Goal: Information Seeking & Learning: Find specific fact

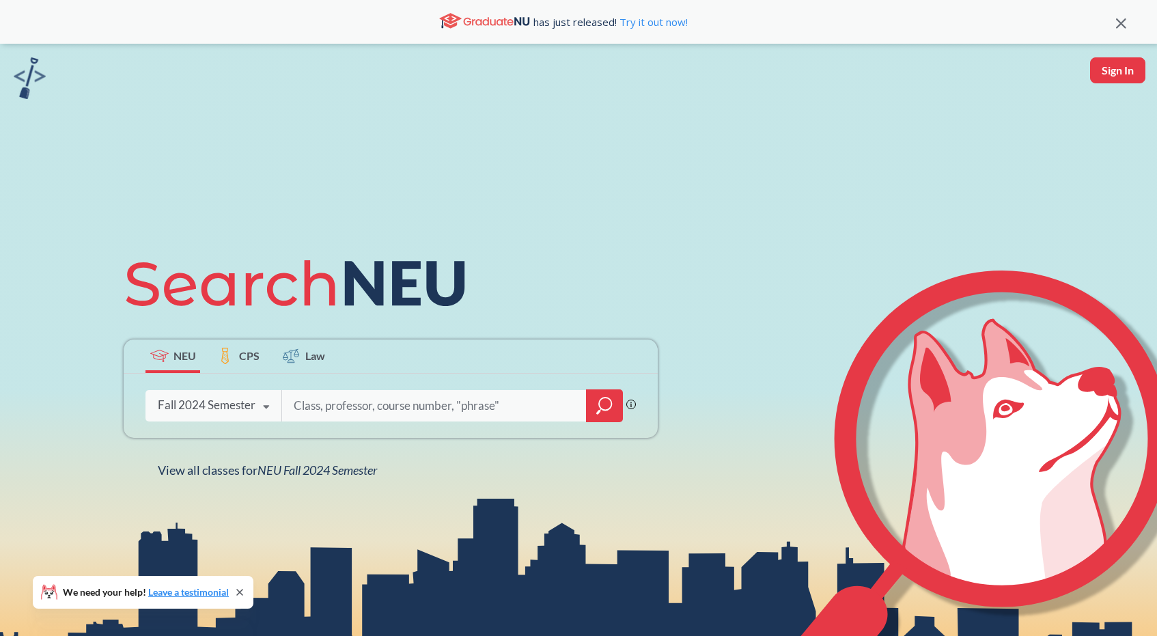
click at [154, 394] on div "Fall 2024 Semester Fall 2025 Semester Summer 2 2025 Semester Summer Full 2025 S…" at bounding box center [213, 405] width 136 height 34
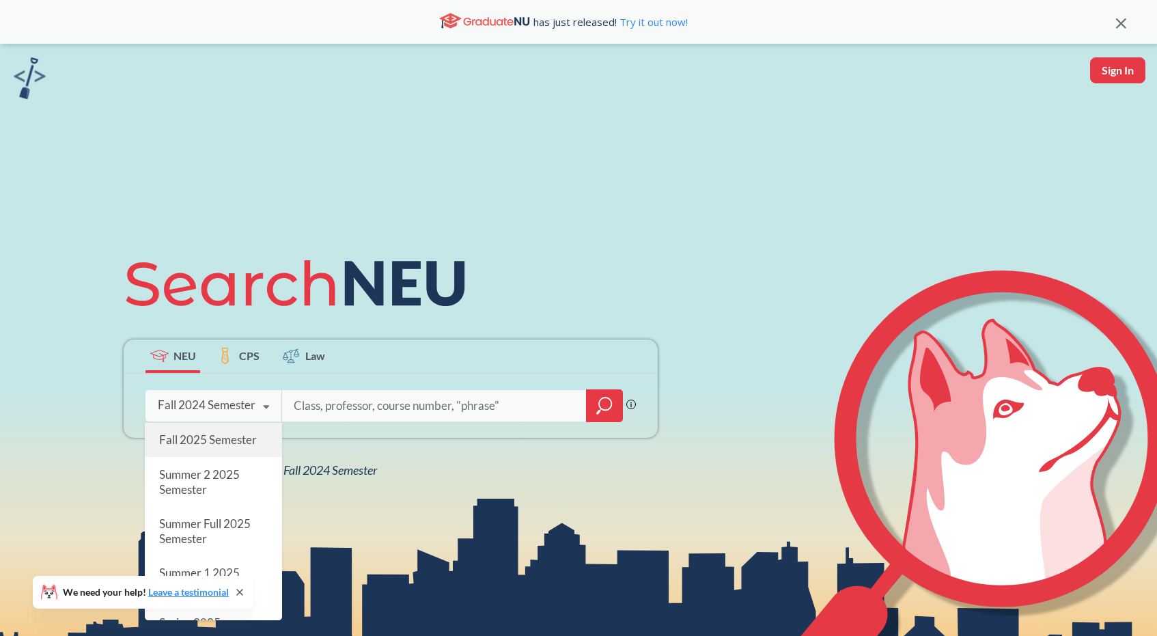
click at [200, 443] on span "Fall 2025 Semester" at bounding box center [208, 439] width 98 height 14
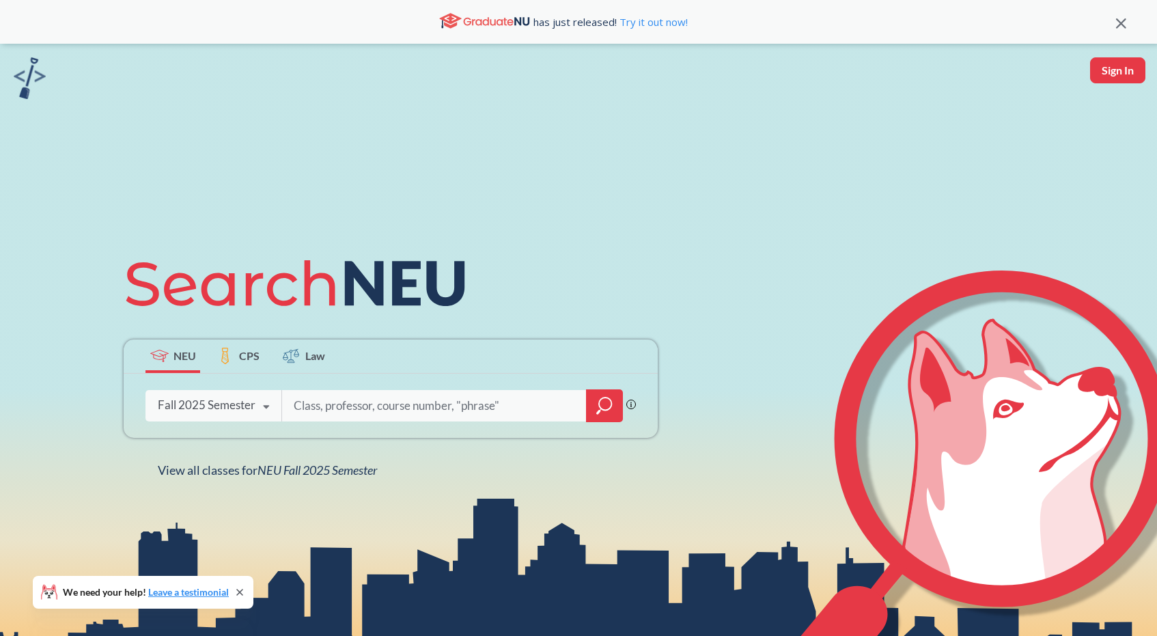
click at [227, 404] on div "Fall 2025 Semester" at bounding box center [207, 405] width 98 height 15
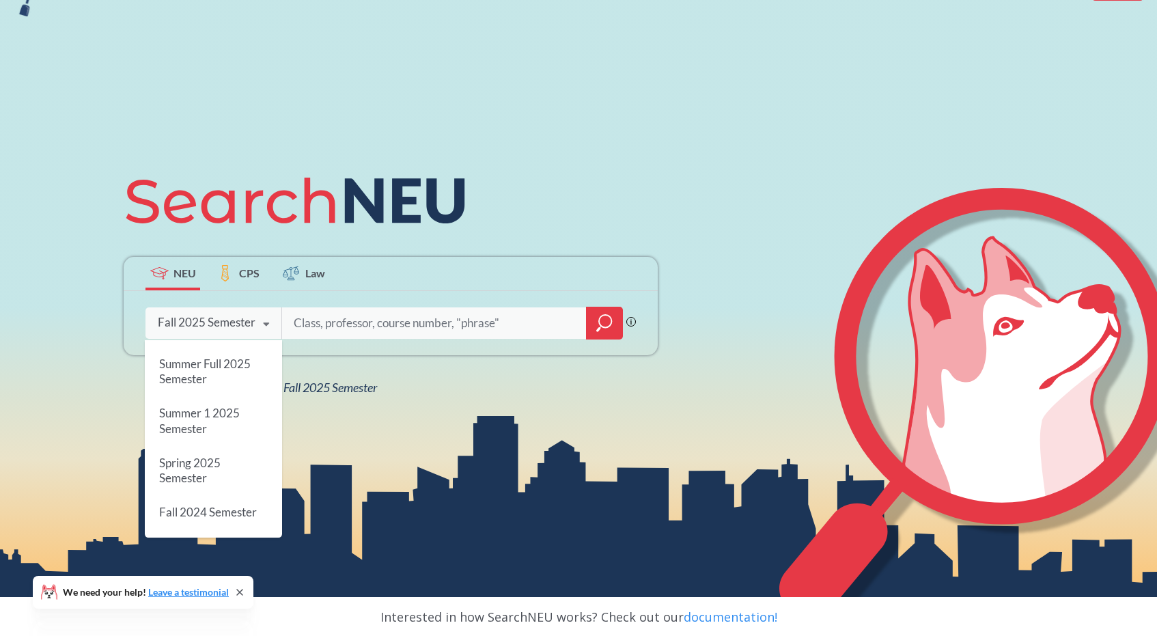
scroll to position [86, 0]
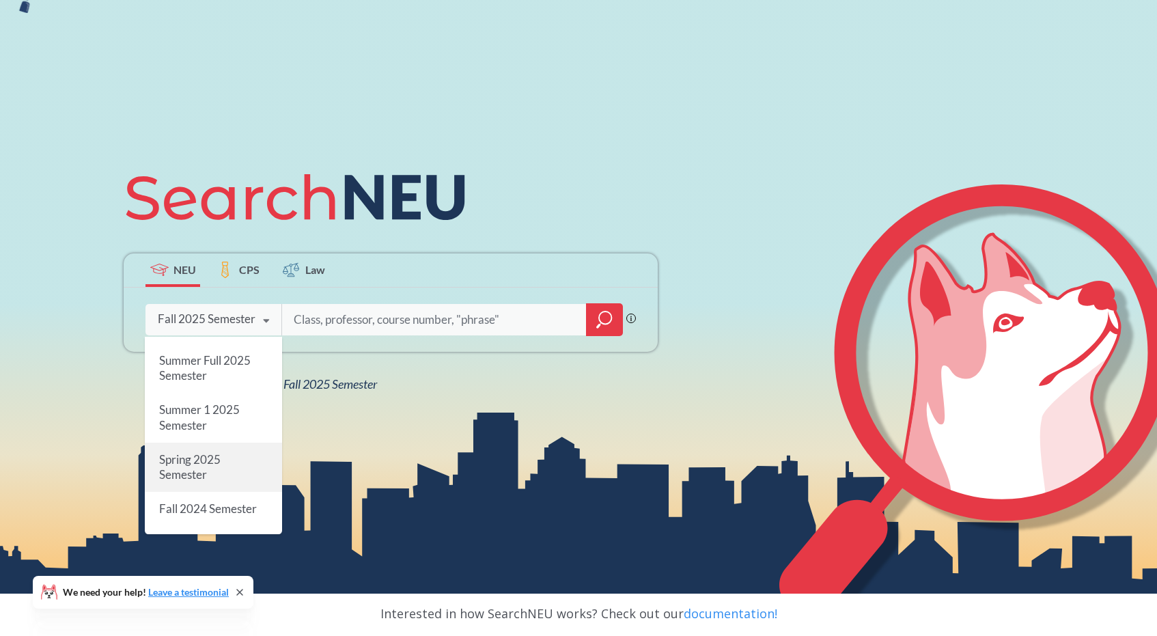
click at [195, 480] on span "Spring 2025 Semester" at bounding box center [189, 466] width 61 height 29
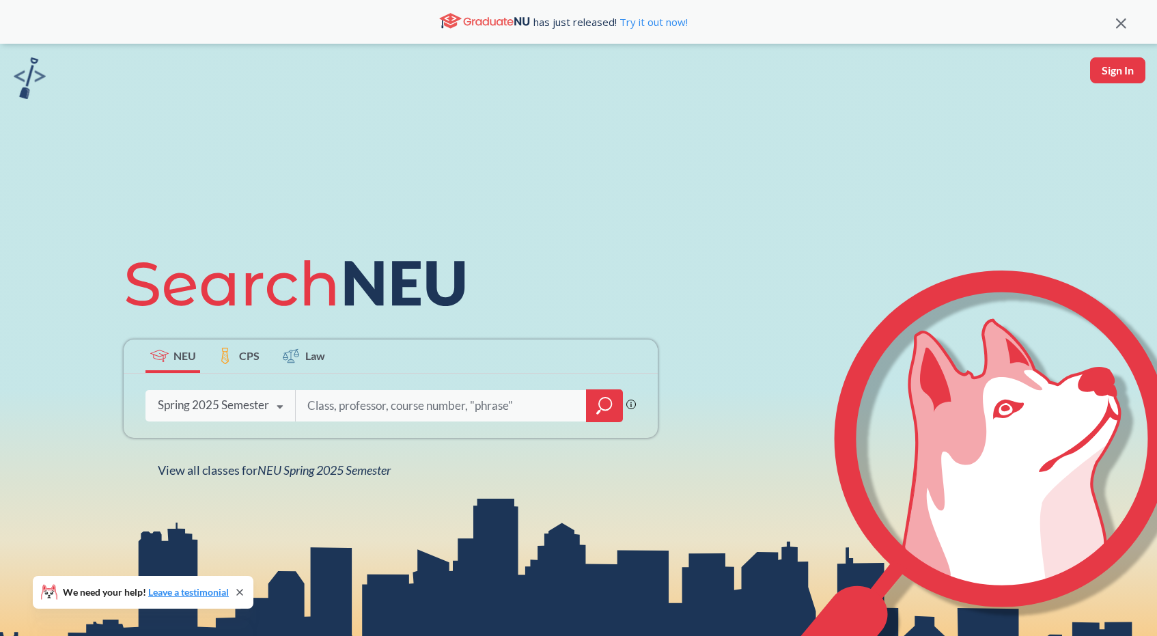
click at [348, 412] on input "search" at bounding box center [441, 405] width 270 height 29
type input "game"
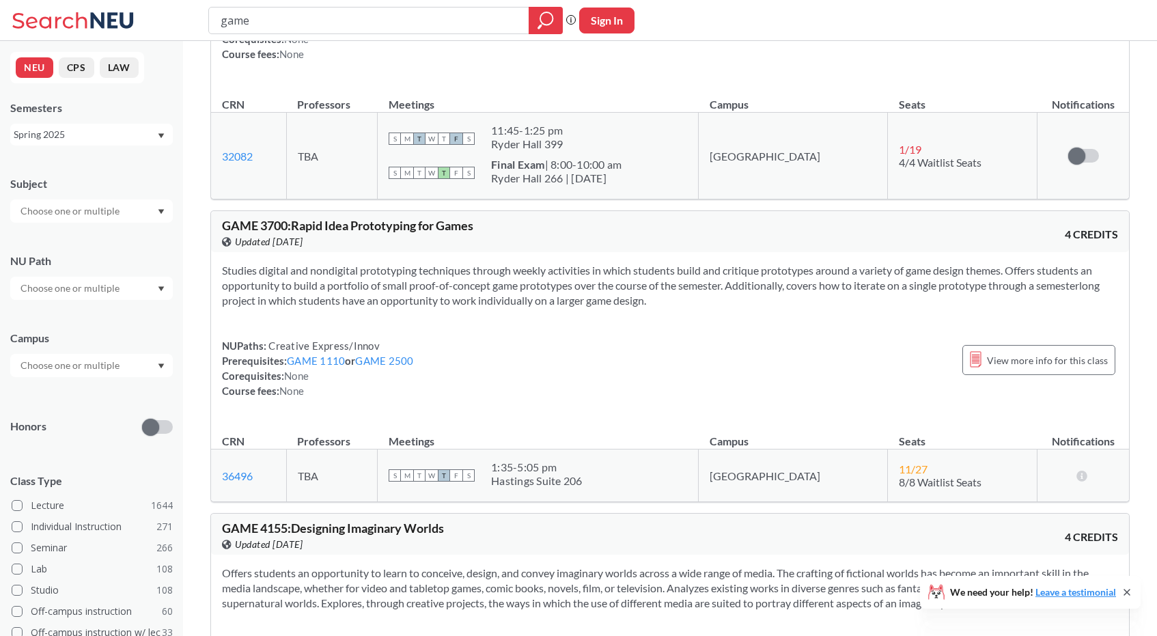
scroll to position [4163, 0]
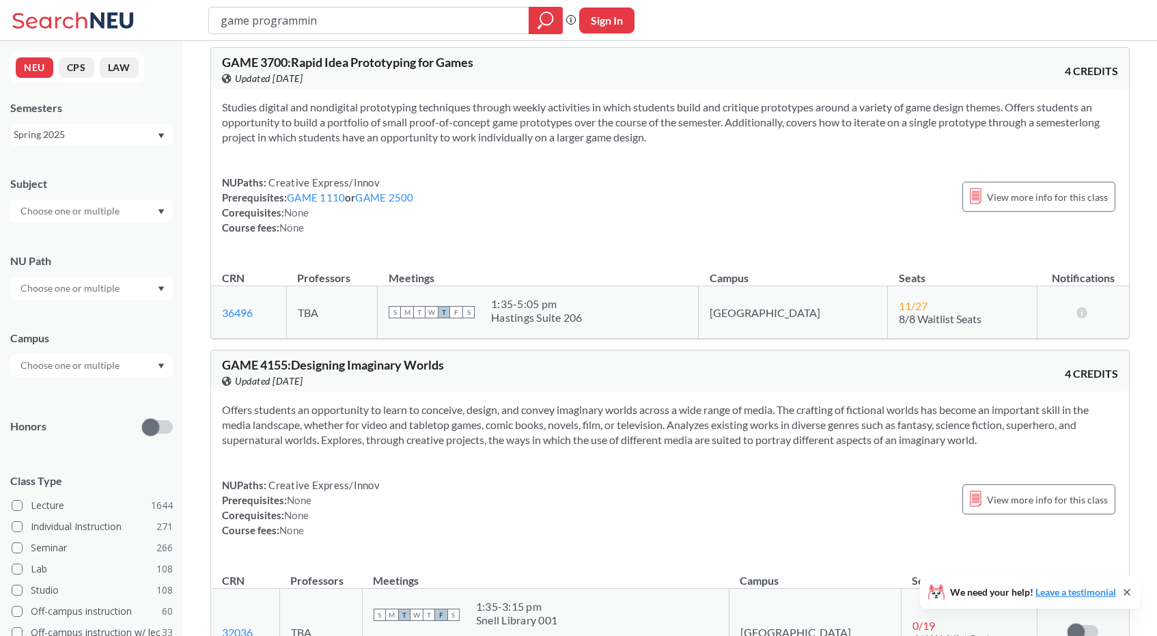
type input "game programming"
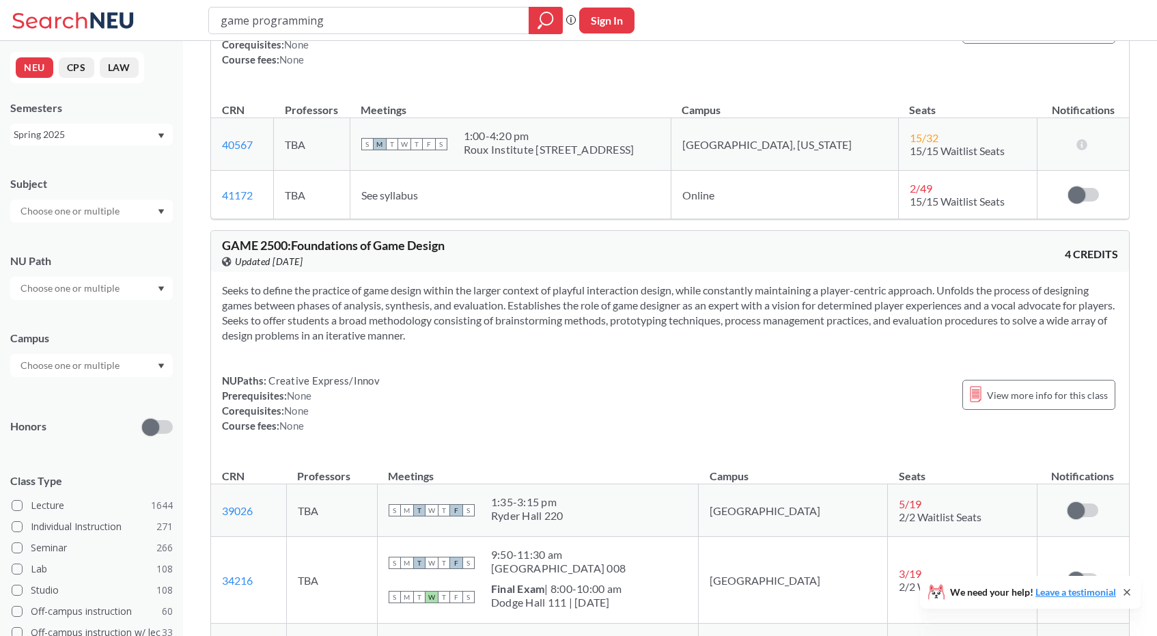
scroll to position [1657, 0]
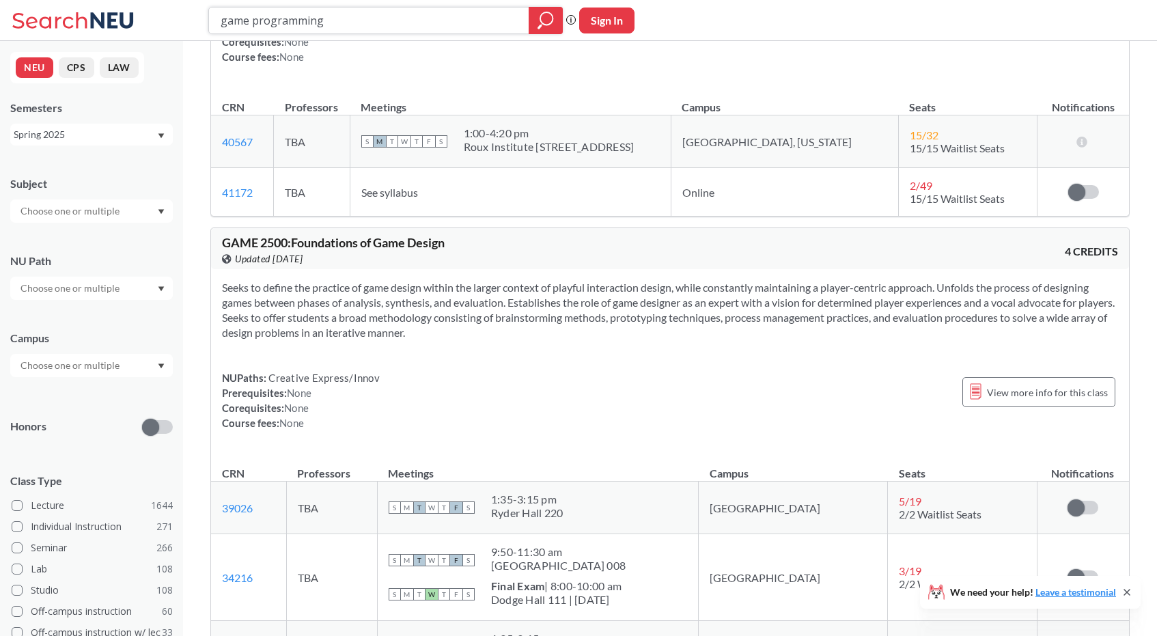
click at [440, 26] on input "game programming" at bounding box center [369, 20] width 300 height 23
type input "v"
paste input "CS 5150"
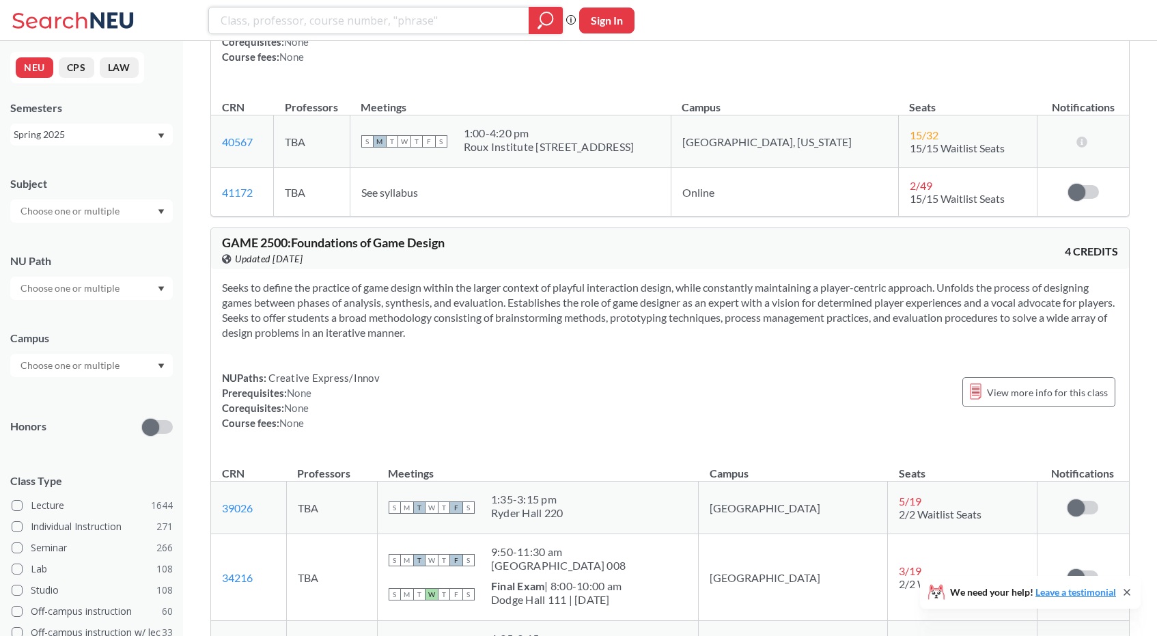
type input "CS 5150"
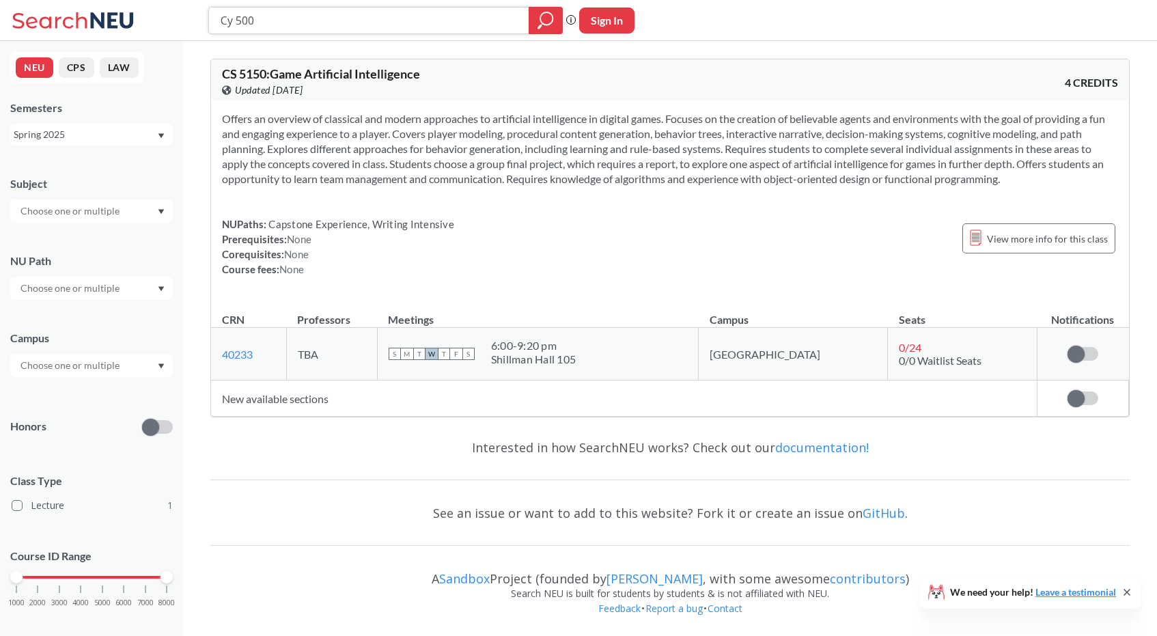
type input "Cy 5001"
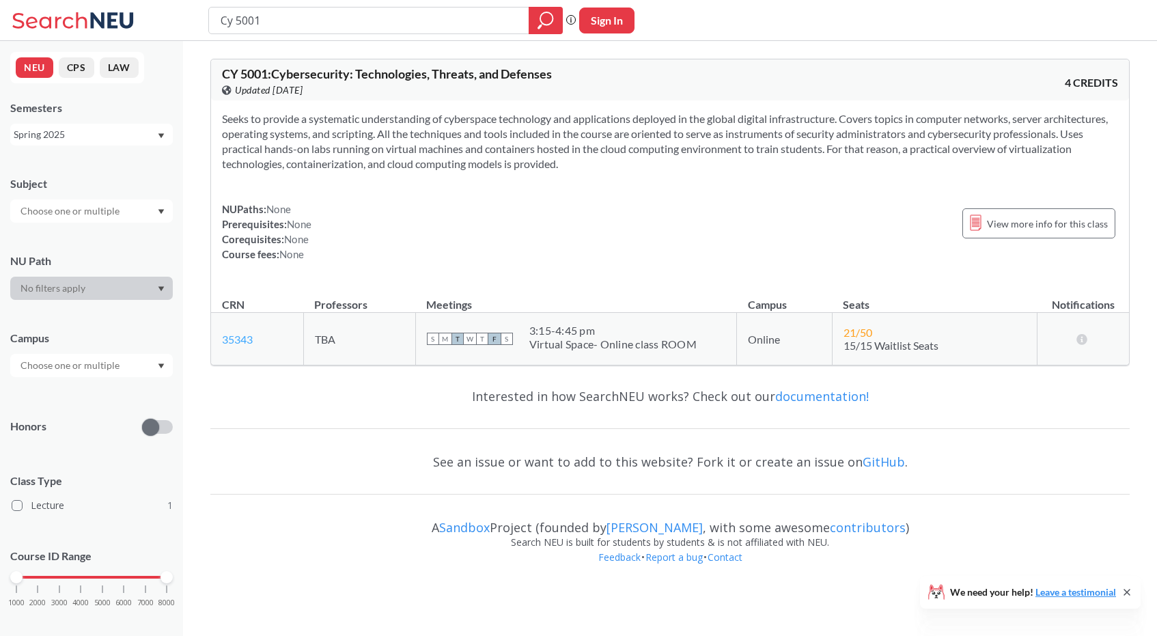
click at [244, 338] on link "35343" at bounding box center [237, 339] width 31 height 13
drag, startPoint x: 264, startPoint y: 345, endPoint x: 226, endPoint y: 345, distance: 37.6
click at [226, 345] on td "35343 View this section on Banner." at bounding box center [257, 339] width 92 height 53
copy link "5343"
click at [258, 339] on td "35343 View this section on Banner." at bounding box center [257, 339] width 92 height 53
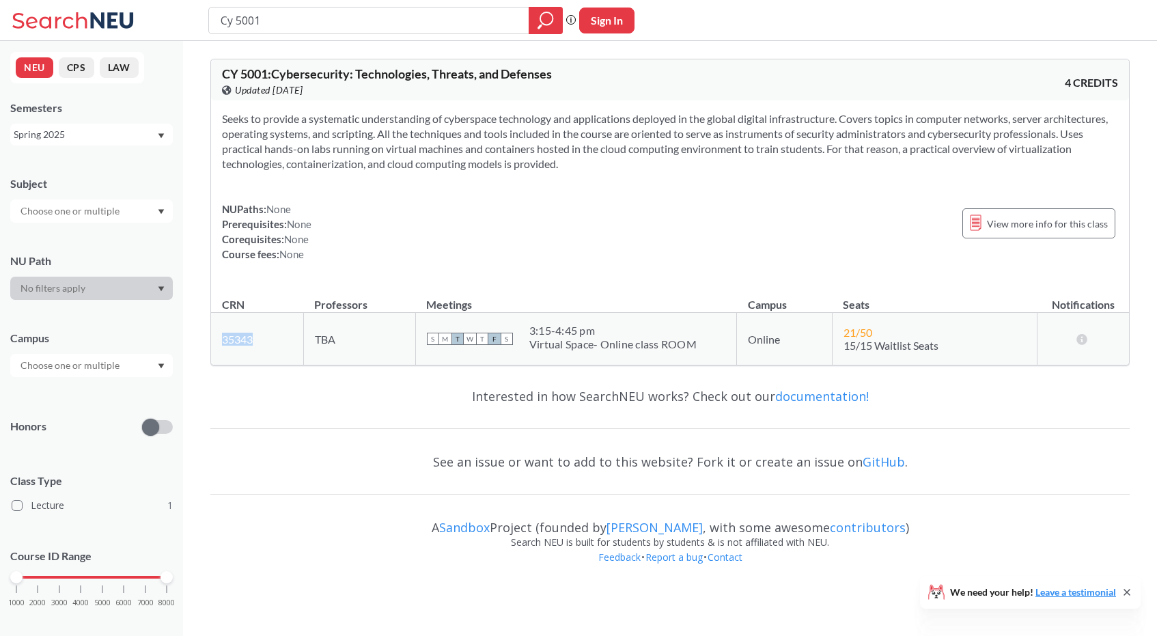
drag, startPoint x: 258, startPoint y: 339, endPoint x: 219, endPoint y: 342, distance: 39.1
click at [219, 342] on td "35343 View this section on Banner." at bounding box center [257, 339] width 92 height 53
copy link "35343"
click at [321, 28] on input "Cy 5001" at bounding box center [369, 20] width 300 height 23
type input "C"
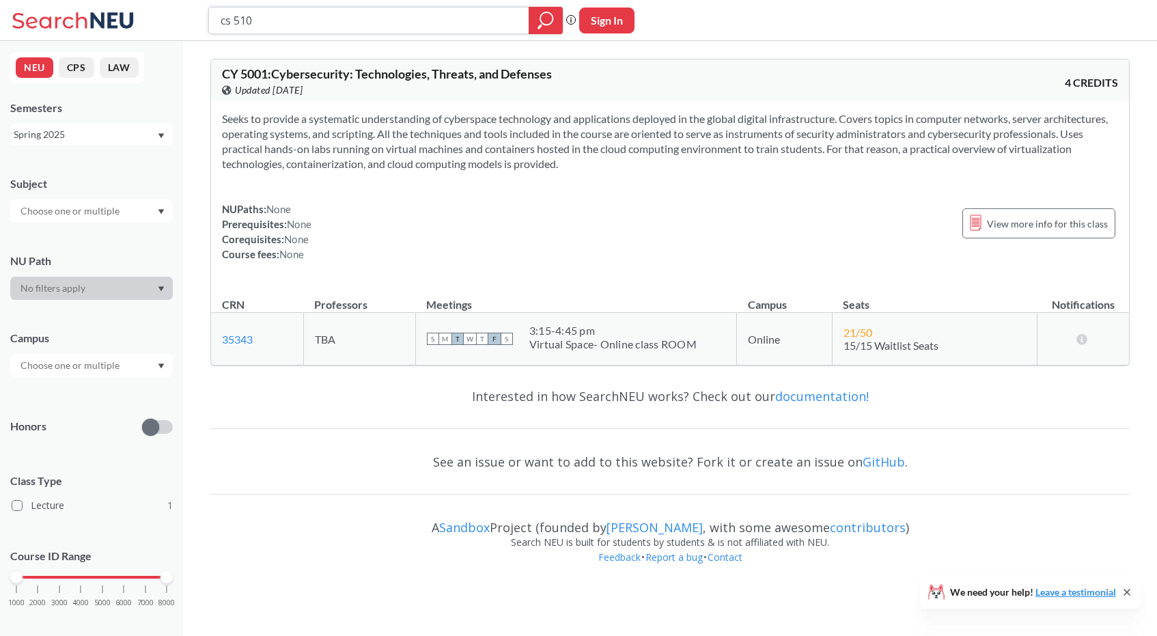
type input "cs 5100"
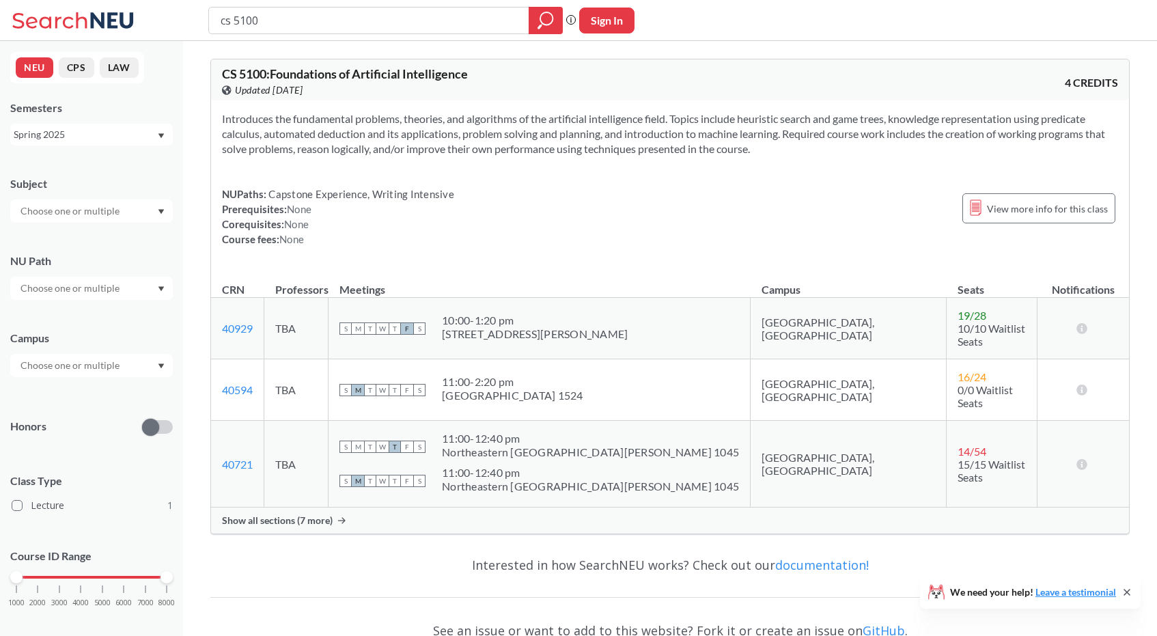
click at [303, 514] on span "Show all sections (7 more)" at bounding box center [277, 520] width 111 height 12
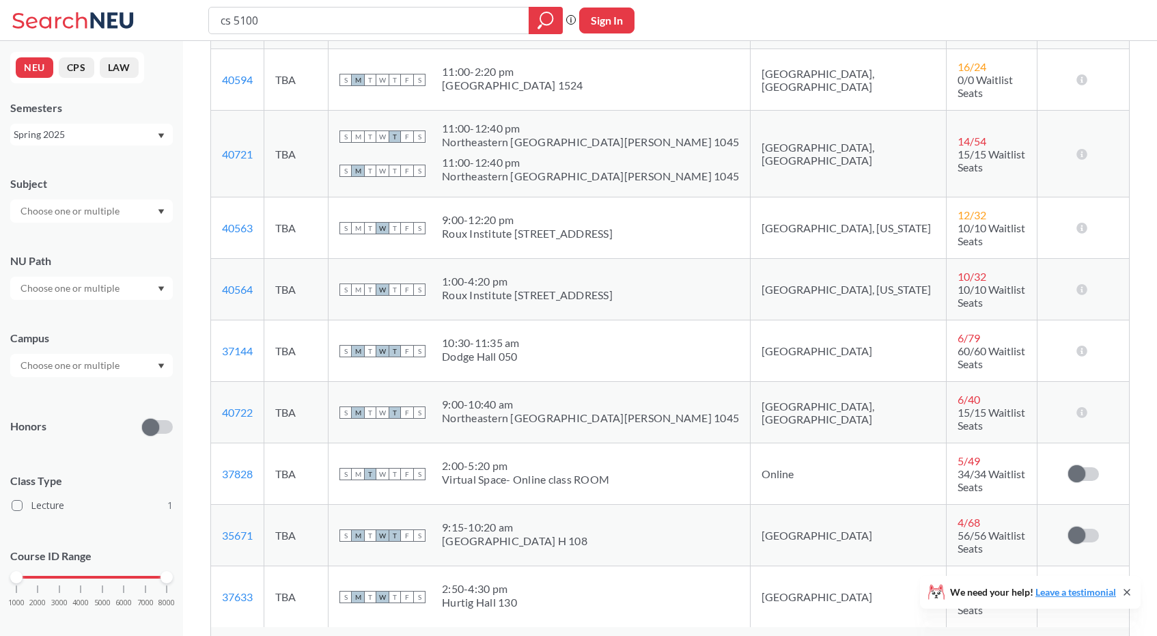
scroll to position [309, 0]
click at [105, 136] on div "Spring 2025" at bounding box center [85, 134] width 143 height 15
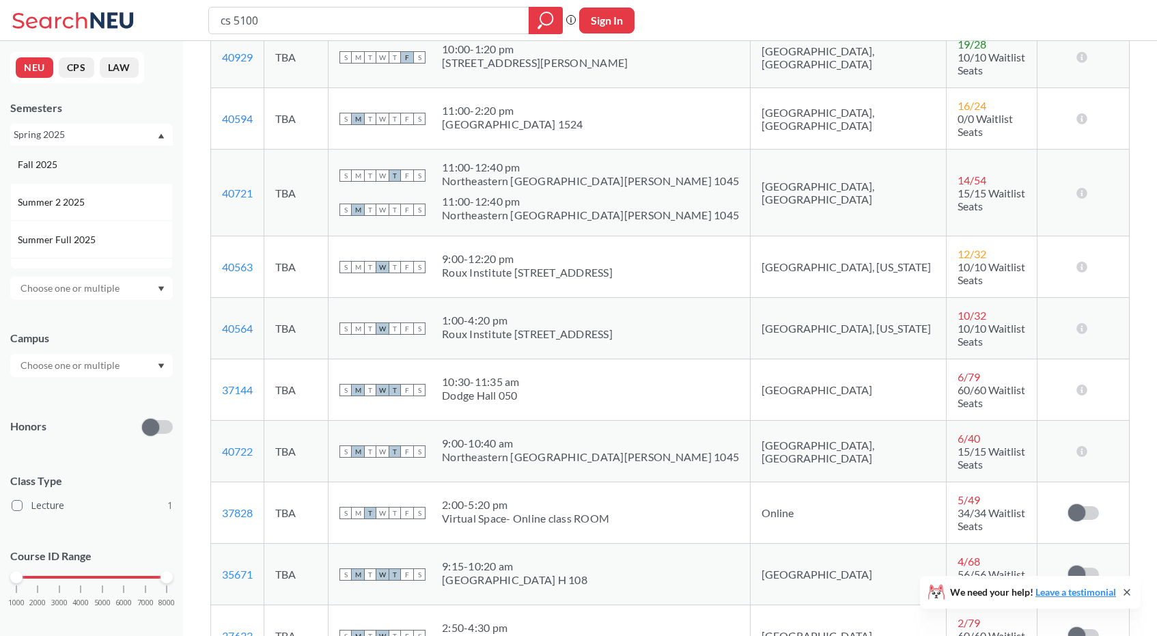
scroll to position [270, 0]
click at [85, 160] on div "Fall 2025" at bounding box center [95, 164] width 154 height 15
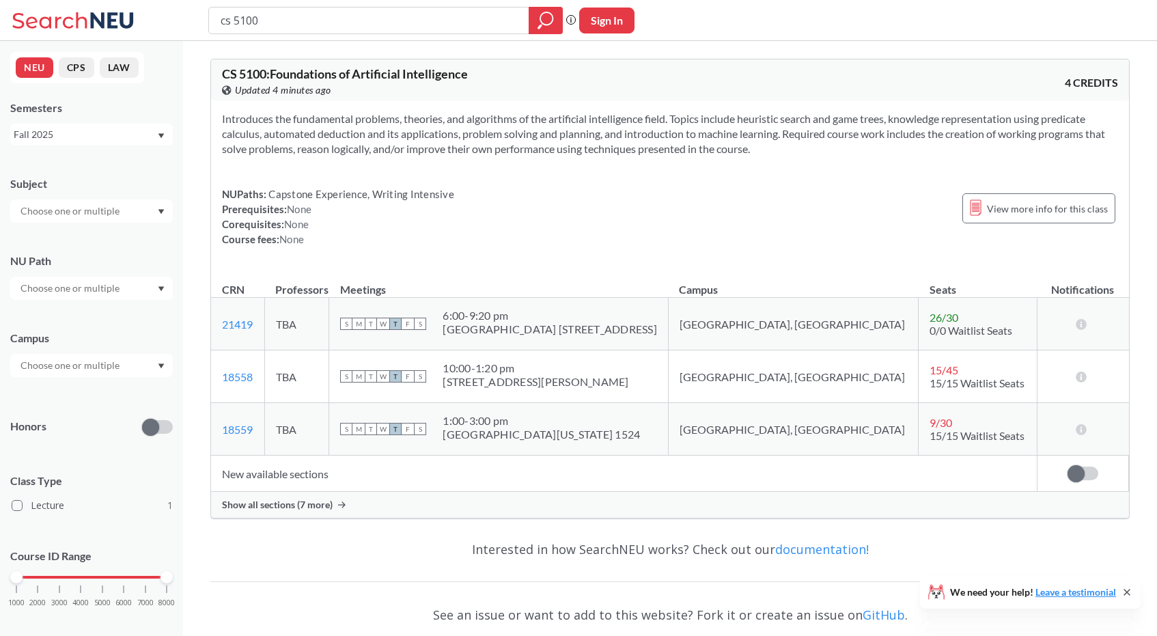
click at [325, 498] on div "Show all sections (7 more)" at bounding box center [670, 505] width 918 height 26
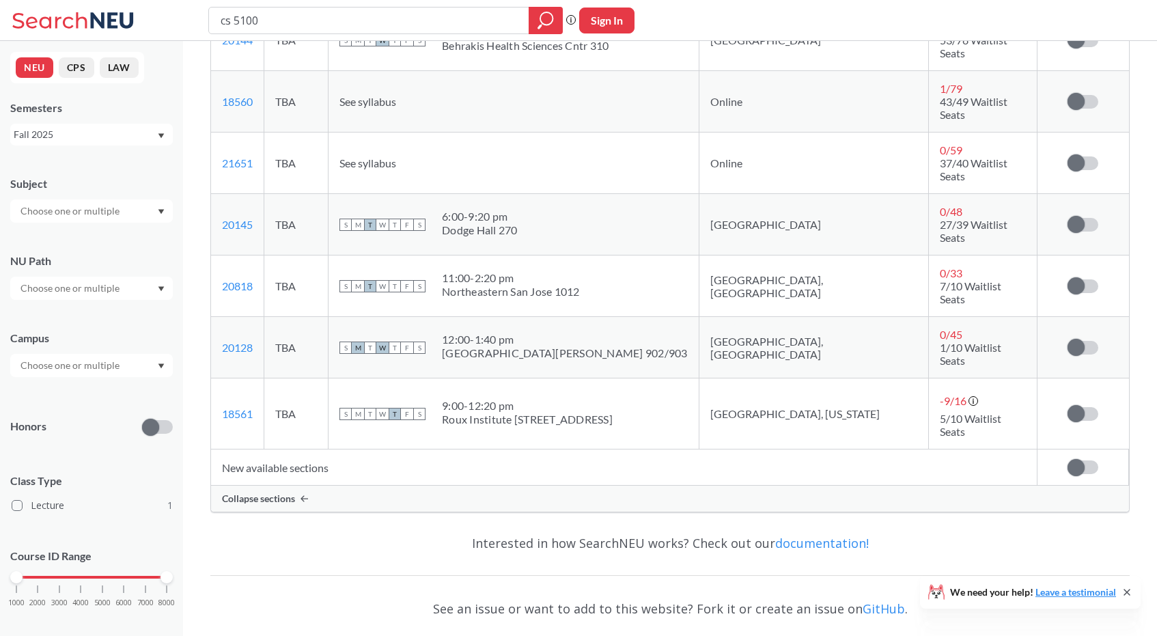
scroll to position [465, 0]
click at [285, 23] on input "cs 5100" at bounding box center [369, 20] width 300 height 23
type input "cy 5001"
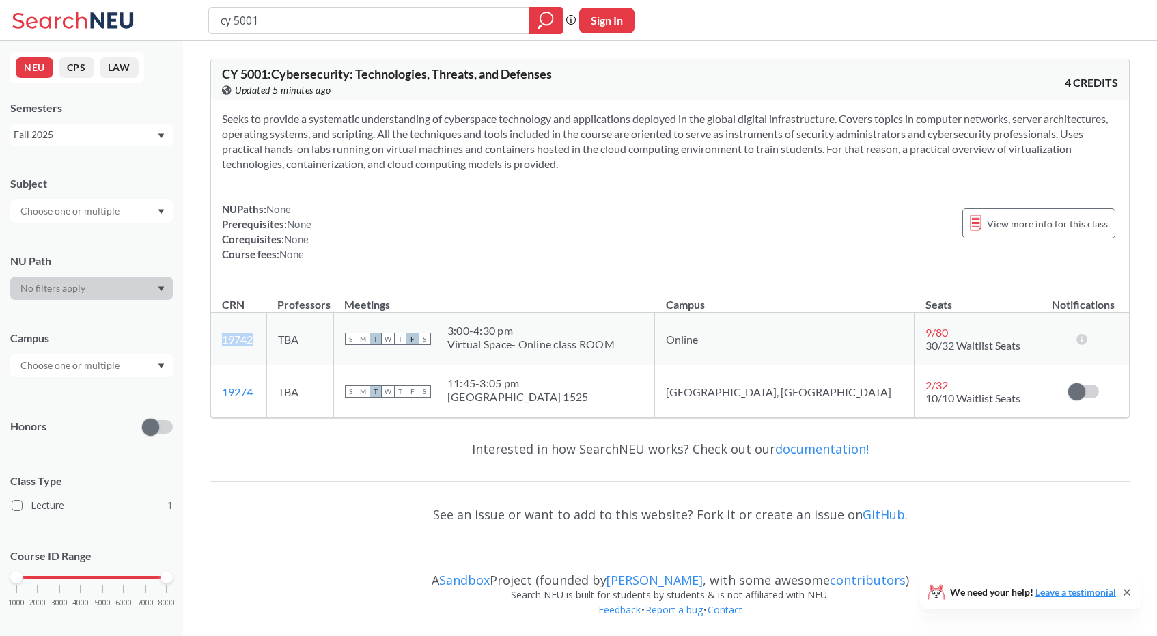
drag, startPoint x: 261, startPoint y: 337, endPoint x: 214, endPoint y: 342, distance: 47.4
click at [214, 342] on td "19742 View this section on Banner." at bounding box center [238, 339] width 55 height 53
copy link "19742"
click at [283, 31] on input "cy 5001" at bounding box center [369, 20] width 300 height 23
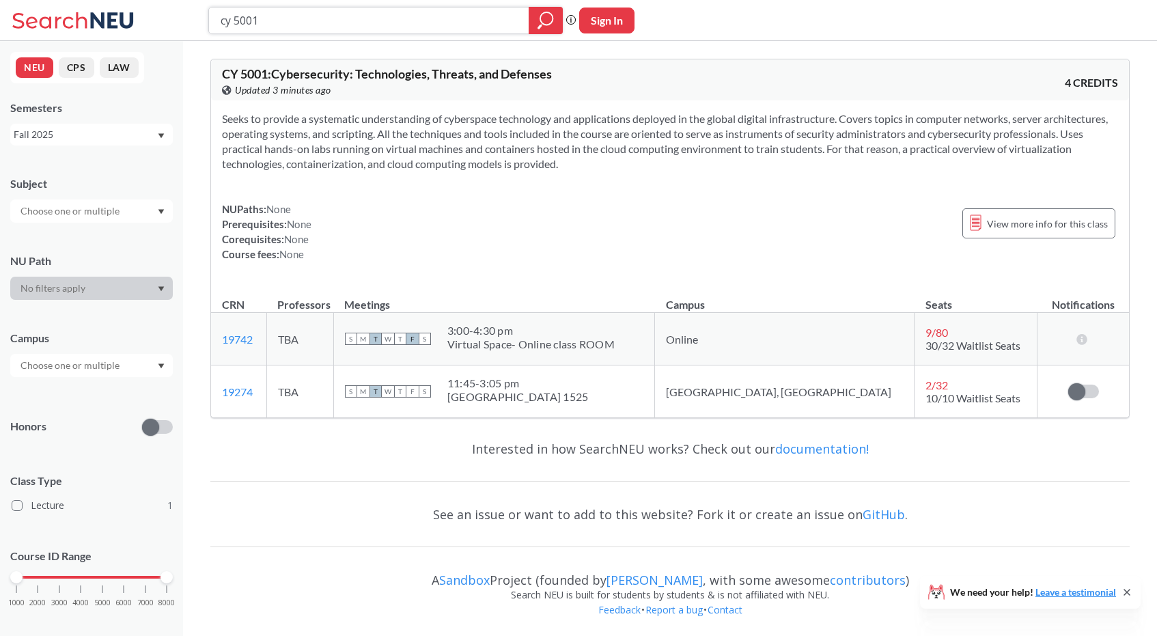
click at [283, 31] on input "cy 5001" at bounding box center [369, 20] width 300 height 23
type input "cs 5200"
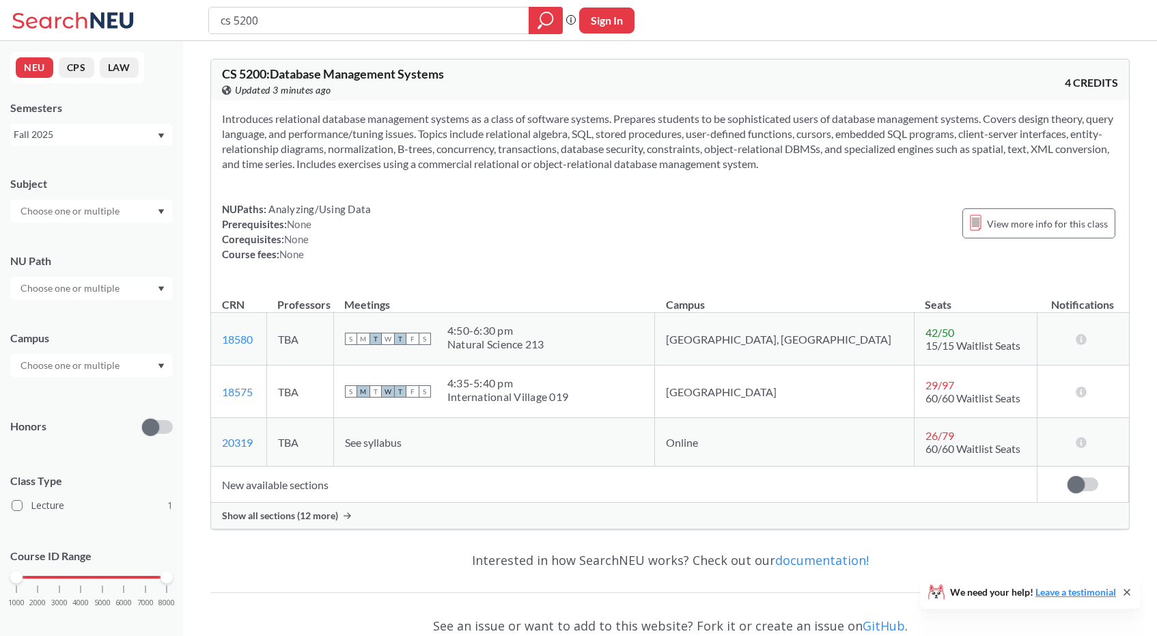
click at [304, 519] on span "Show all sections (12 more)" at bounding box center [280, 516] width 116 height 12
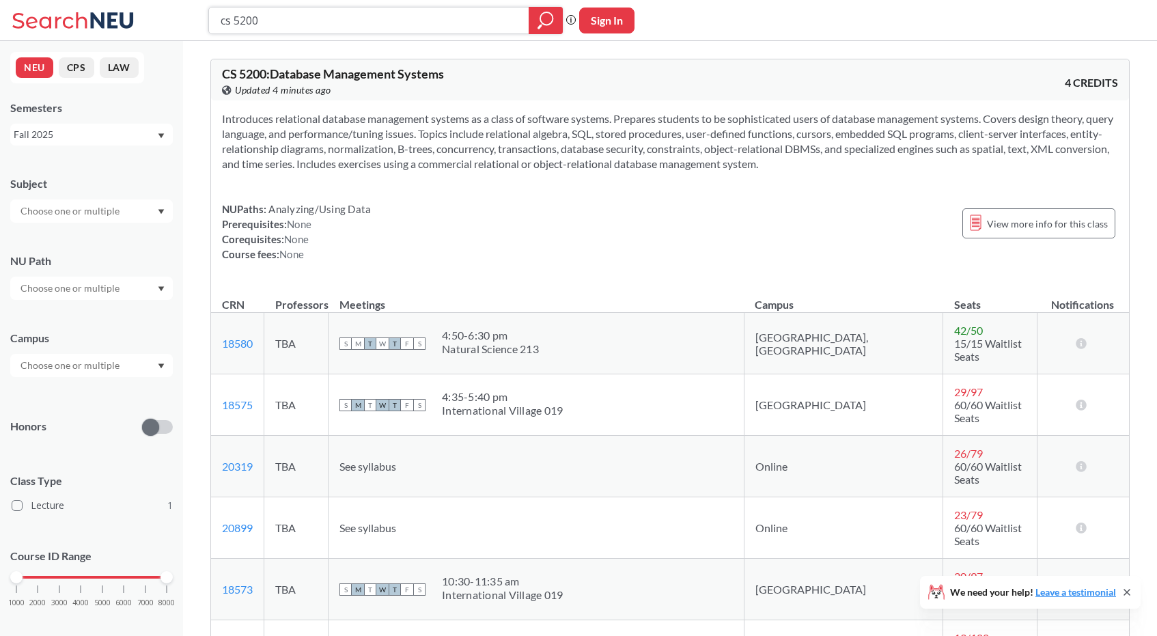
click at [316, 12] on input "cs 5200" at bounding box center [369, 20] width 300 height 23
click at [316, 28] on input "cs 5200" at bounding box center [369, 20] width 300 height 23
type input "cs 5610"
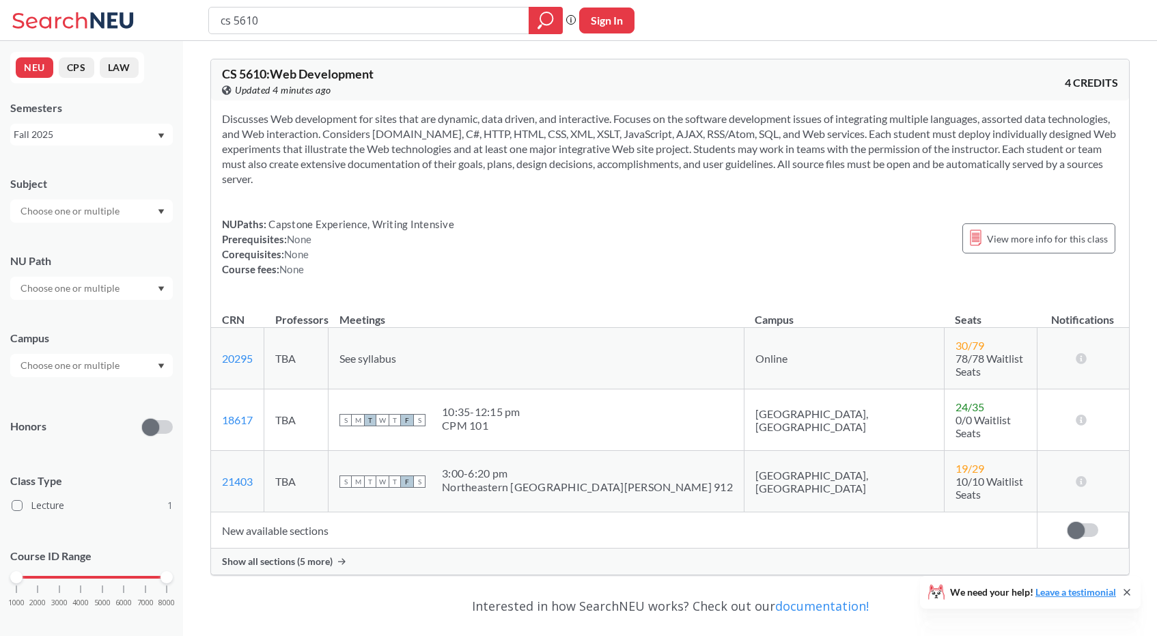
click at [305, 555] on span "Show all sections (5 more)" at bounding box center [277, 561] width 111 height 12
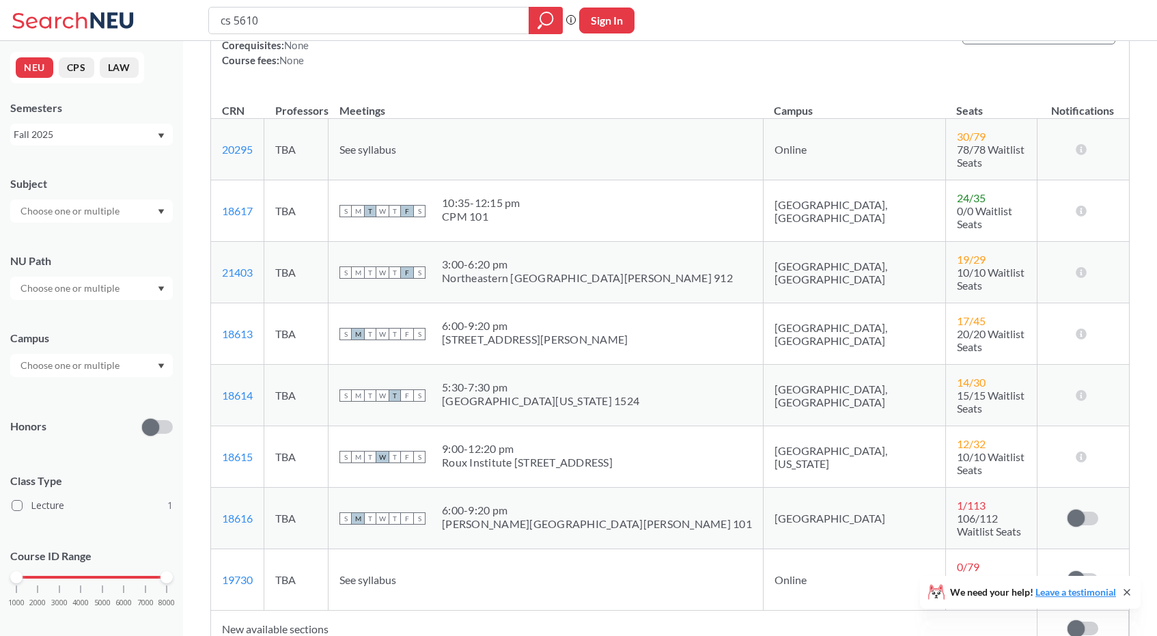
scroll to position [207, 0]
drag, startPoint x: 260, startPoint y: 405, endPoint x: 216, endPoint y: 411, distance: 44.1
click at [216, 428] on td "18615 View this section on Banner." at bounding box center [237, 458] width 53 height 61
copy link "18615"
click at [462, 3] on div "cs 5610 Phrase search guarantees the exact search appears in the results. Ex. I…" at bounding box center [578, 20] width 1157 height 41
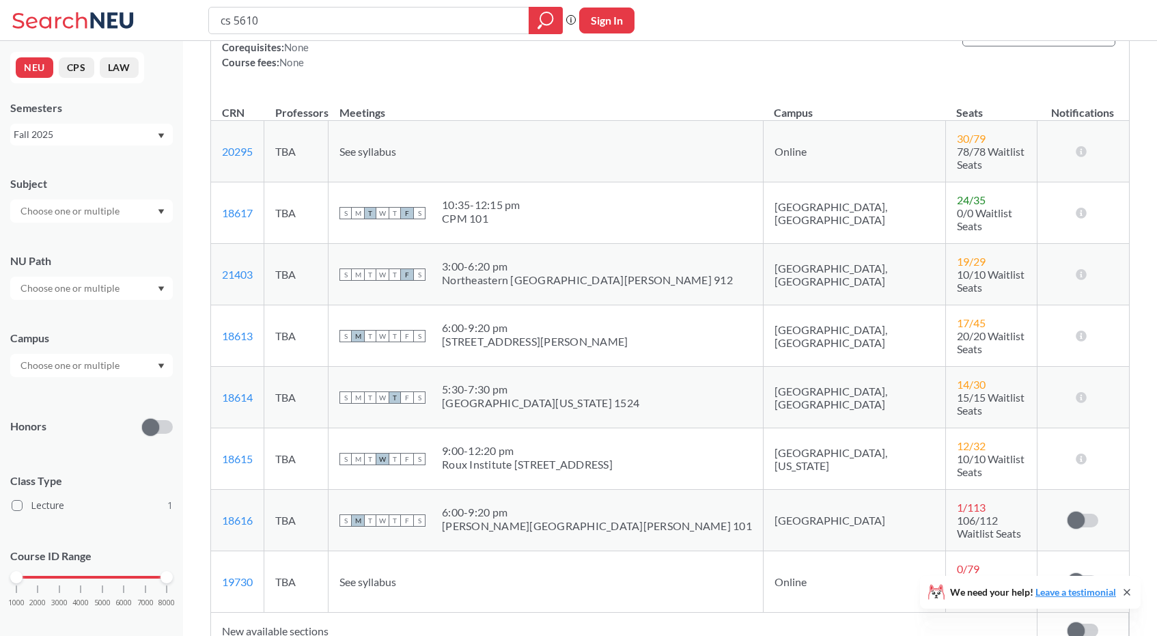
click at [458, 7] on div "cs 5610" at bounding box center [385, 20] width 355 height 27
click at [456, 25] on input "cs 5610" at bounding box center [369, 20] width 300 height 23
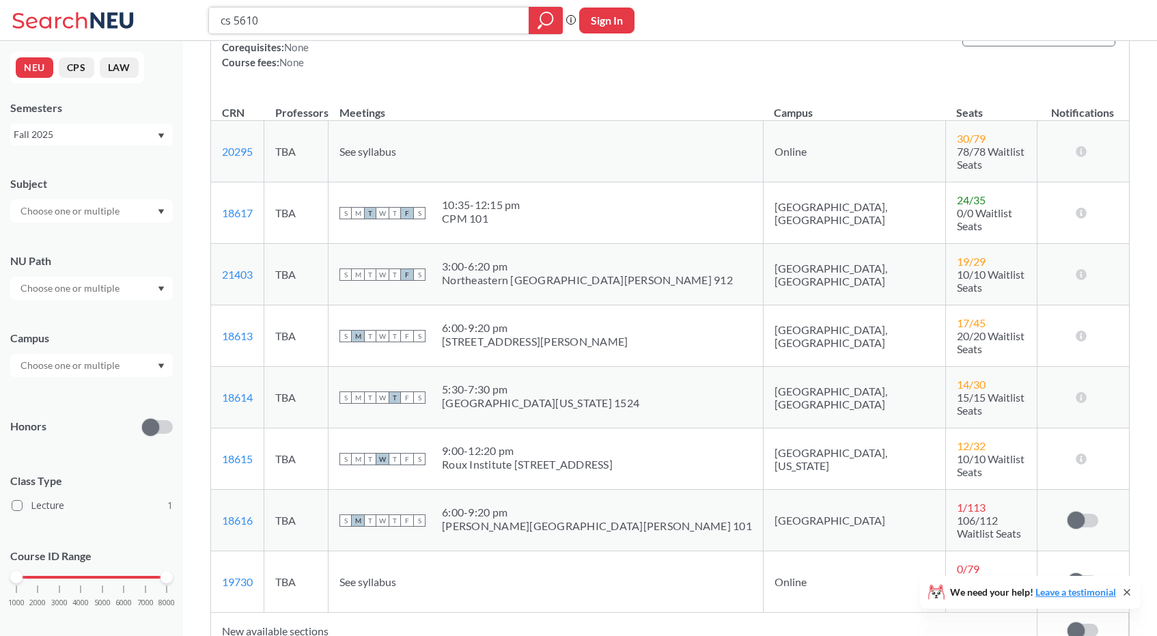
click at [456, 25] on input "cs 5610" at bounding box center [369, 20] width 300 height 23
paste input "CS 533"
type input "CS 5330"
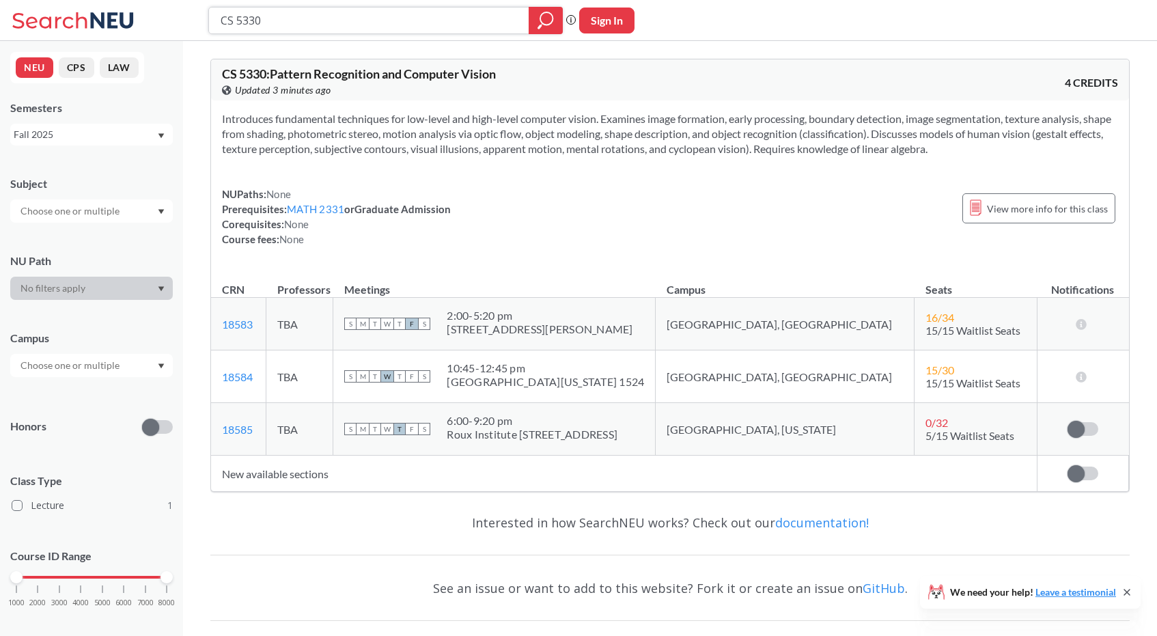
click at [318, 25] on input "CS 5330" at bounding box center [369, 20] width 300 height 23
paste input "614"
type input "CS 6140"
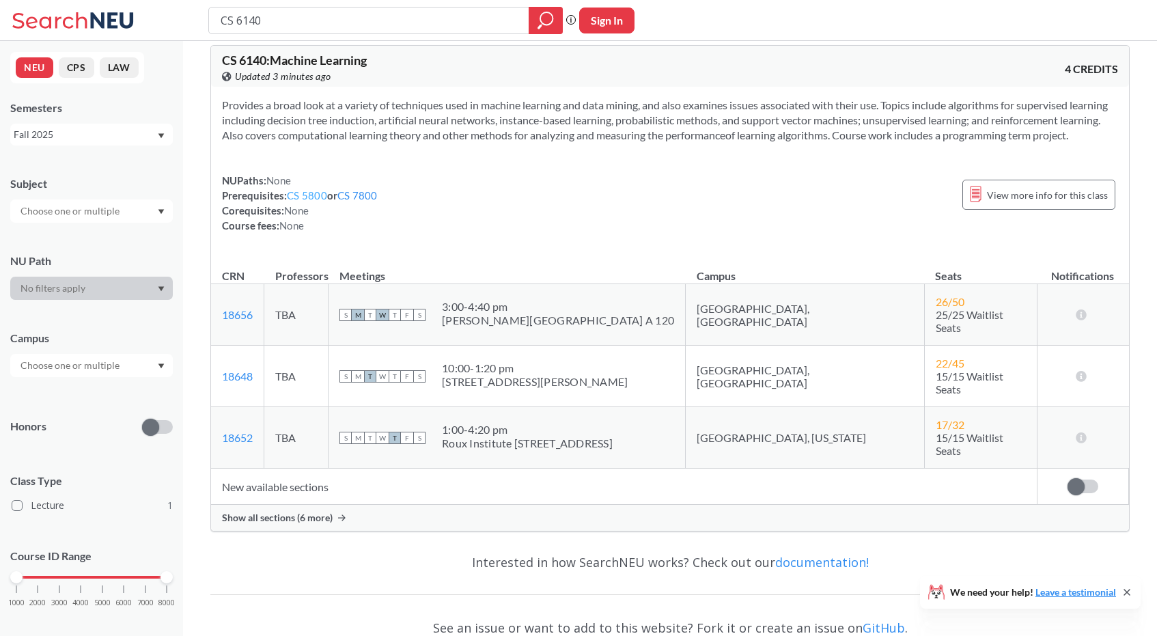
scroll to position [17, 0]
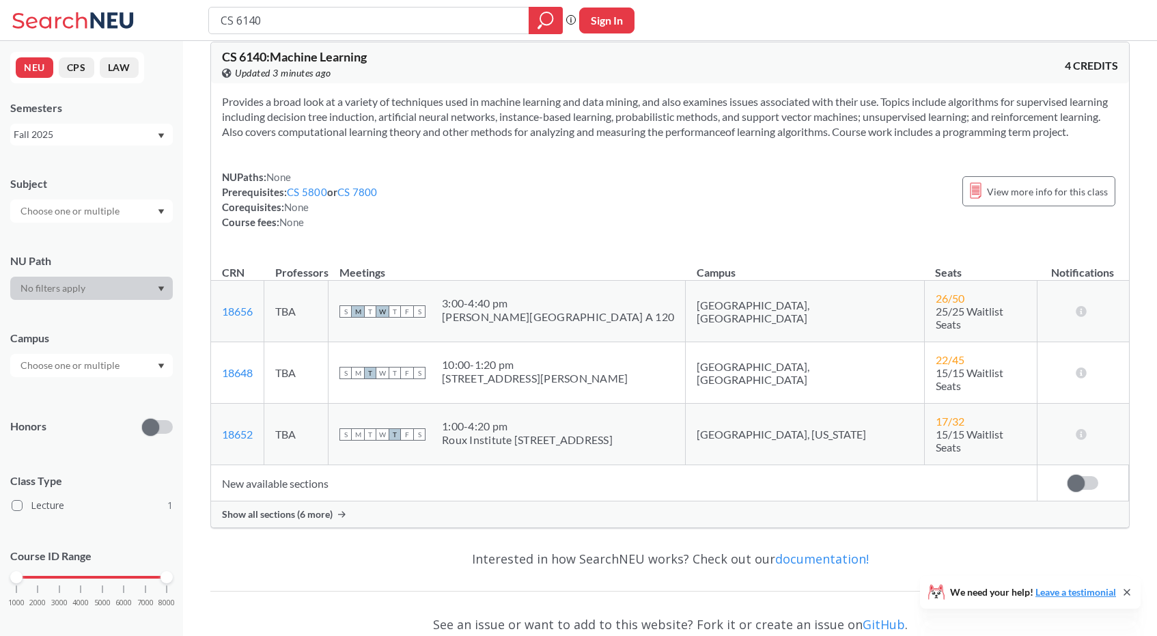
click at [290, 508] on span "Show all sections (6 more)" at bounding box center [277, 514] width 111 height 12
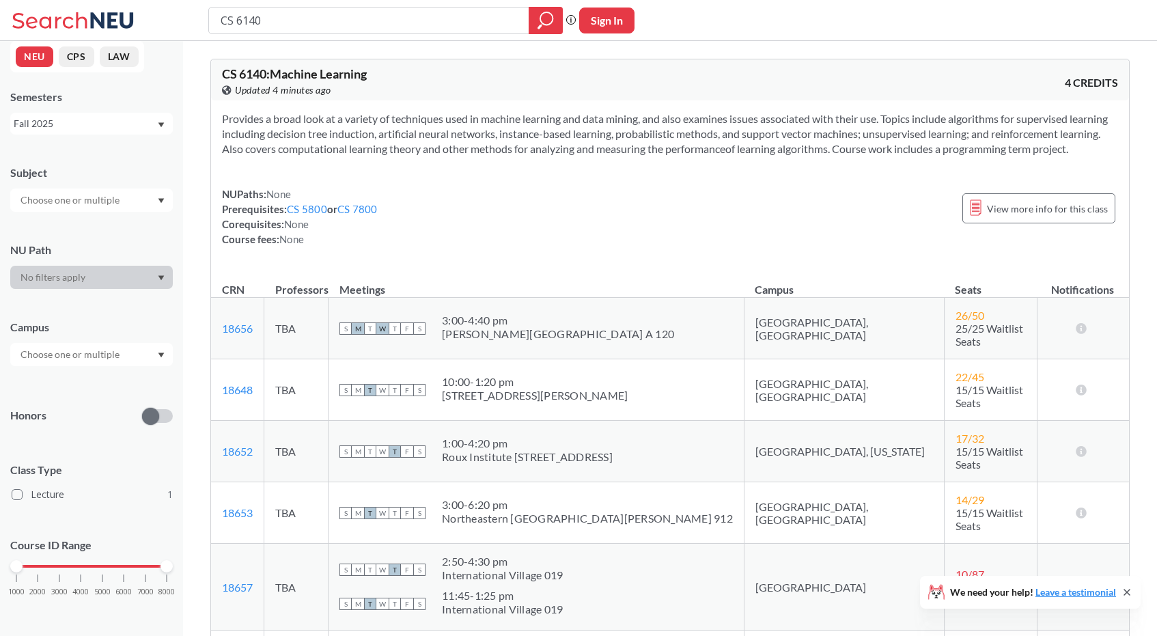
scroll to position [12, 0]
click at [332, 25] on input "CS 6140" at bounding box center [369, 20] width 300 height 23
type input "cy 5001"
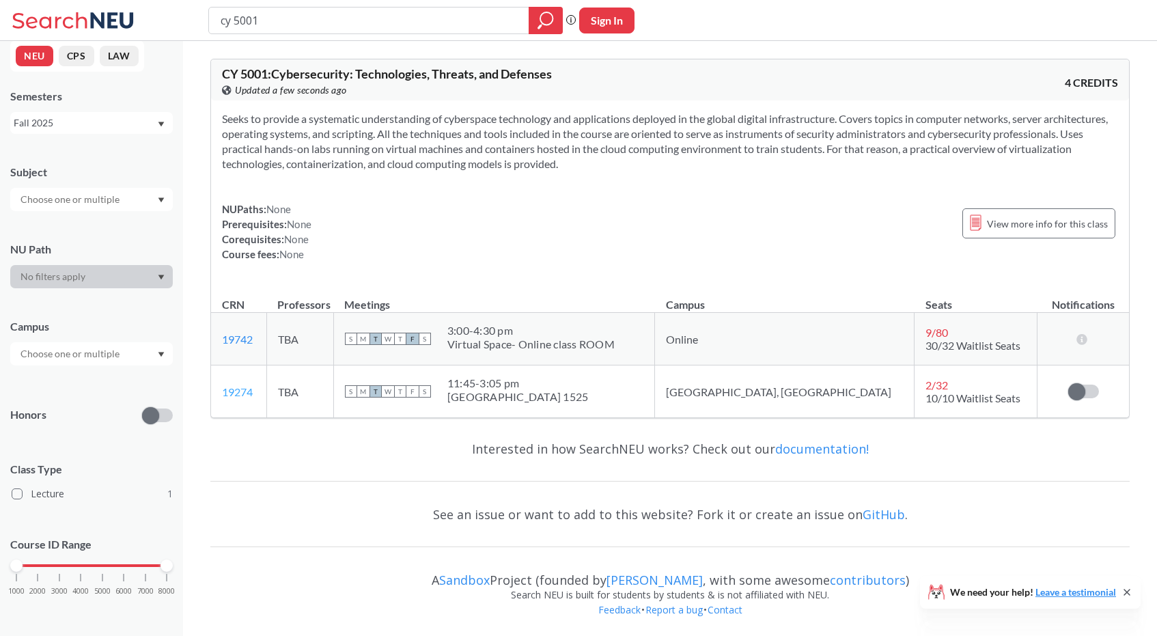
click at [252, 391] on link "19274" at bounding box center [237, 391] width 31 height 13
